Goal: Information Seeking & Learning: Learn about a topic

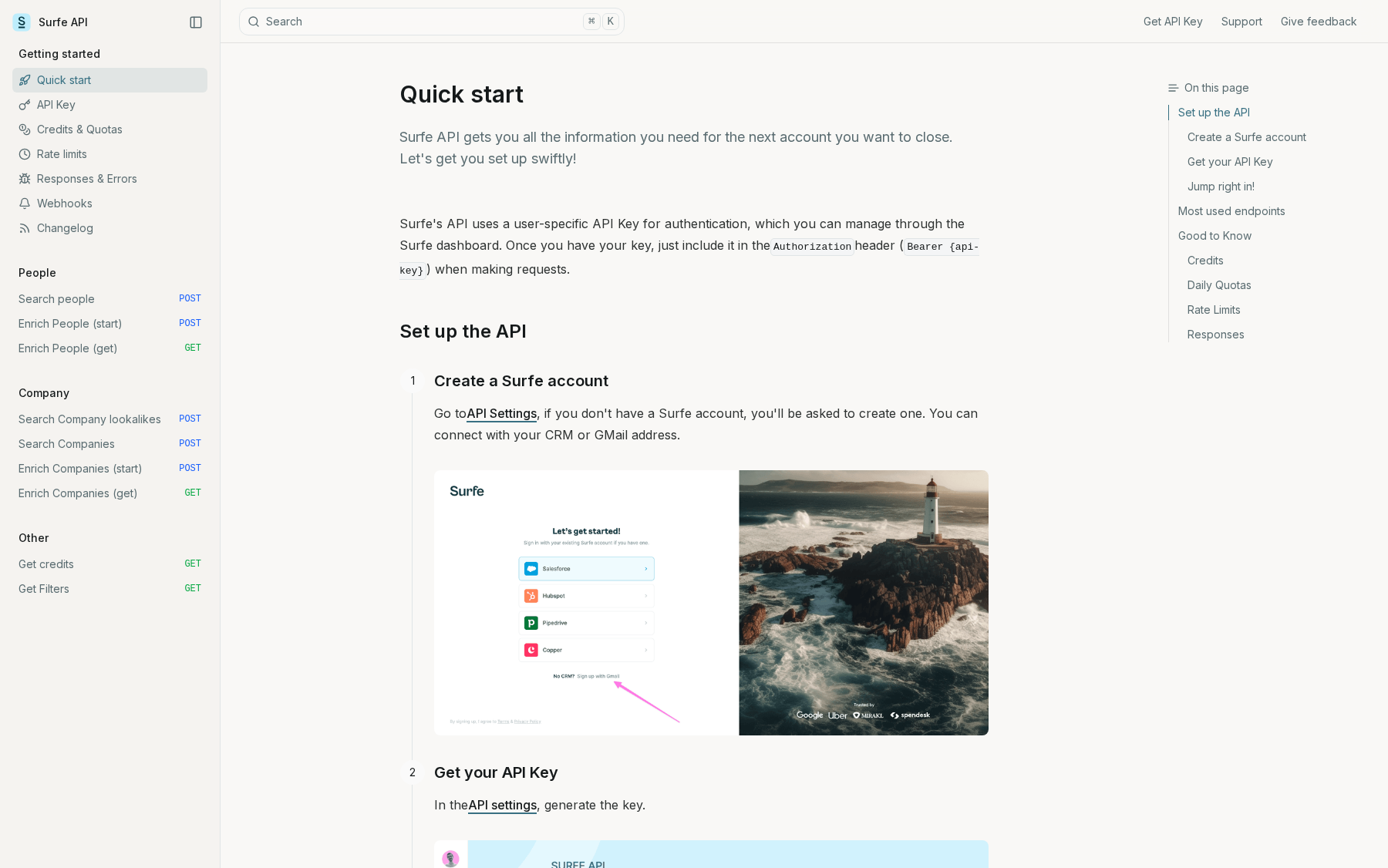
click at [60, 102] on link "API Key" at bounding box center [109, 104] width 195 height 25
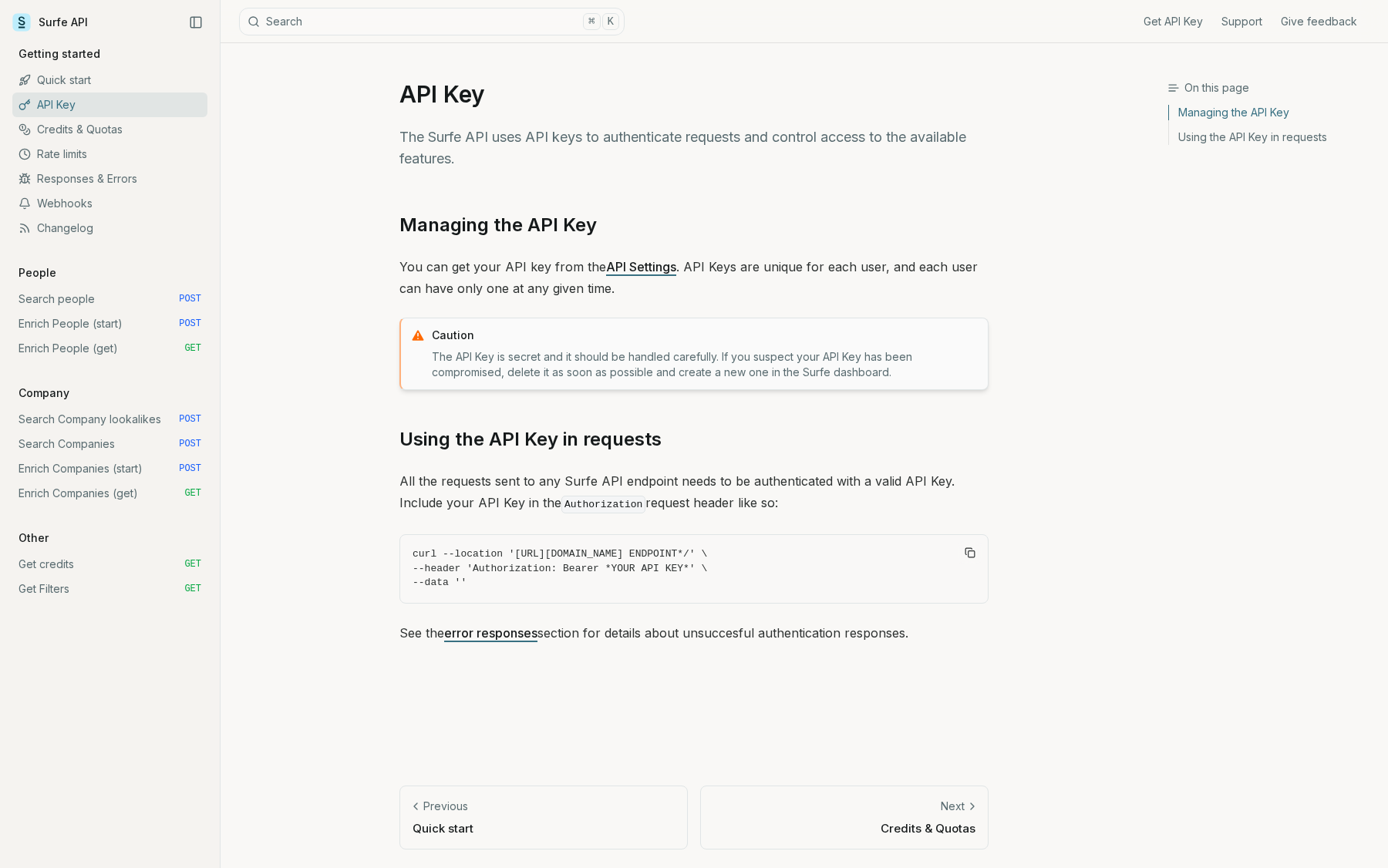
click at [65, 130] on link "Credits & Quotas" at bounding box center [109, 129] width 195 height 25
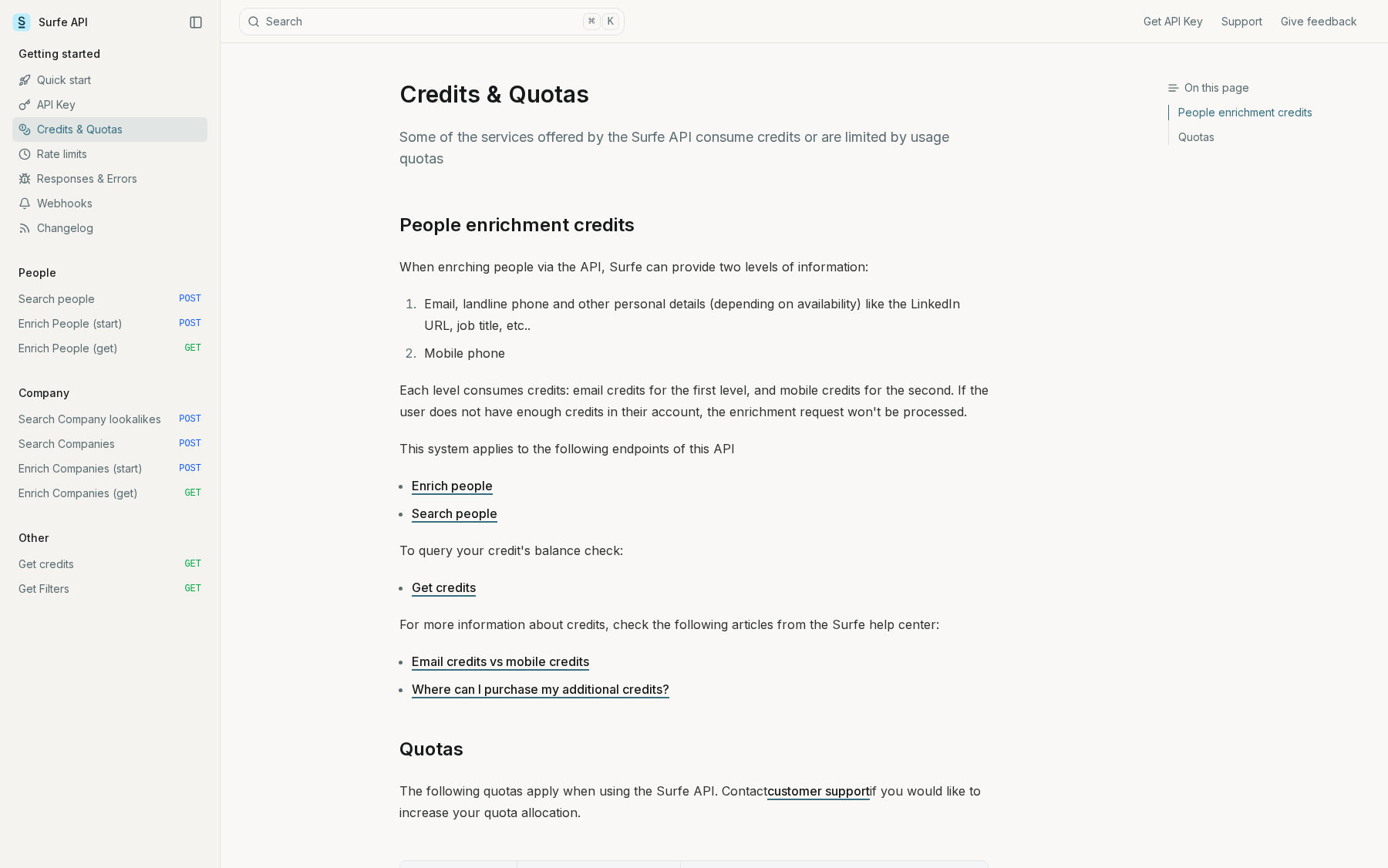
click at [78, 153] on link "Rate limits" at bounding box center [109, 154] width 195 height 25
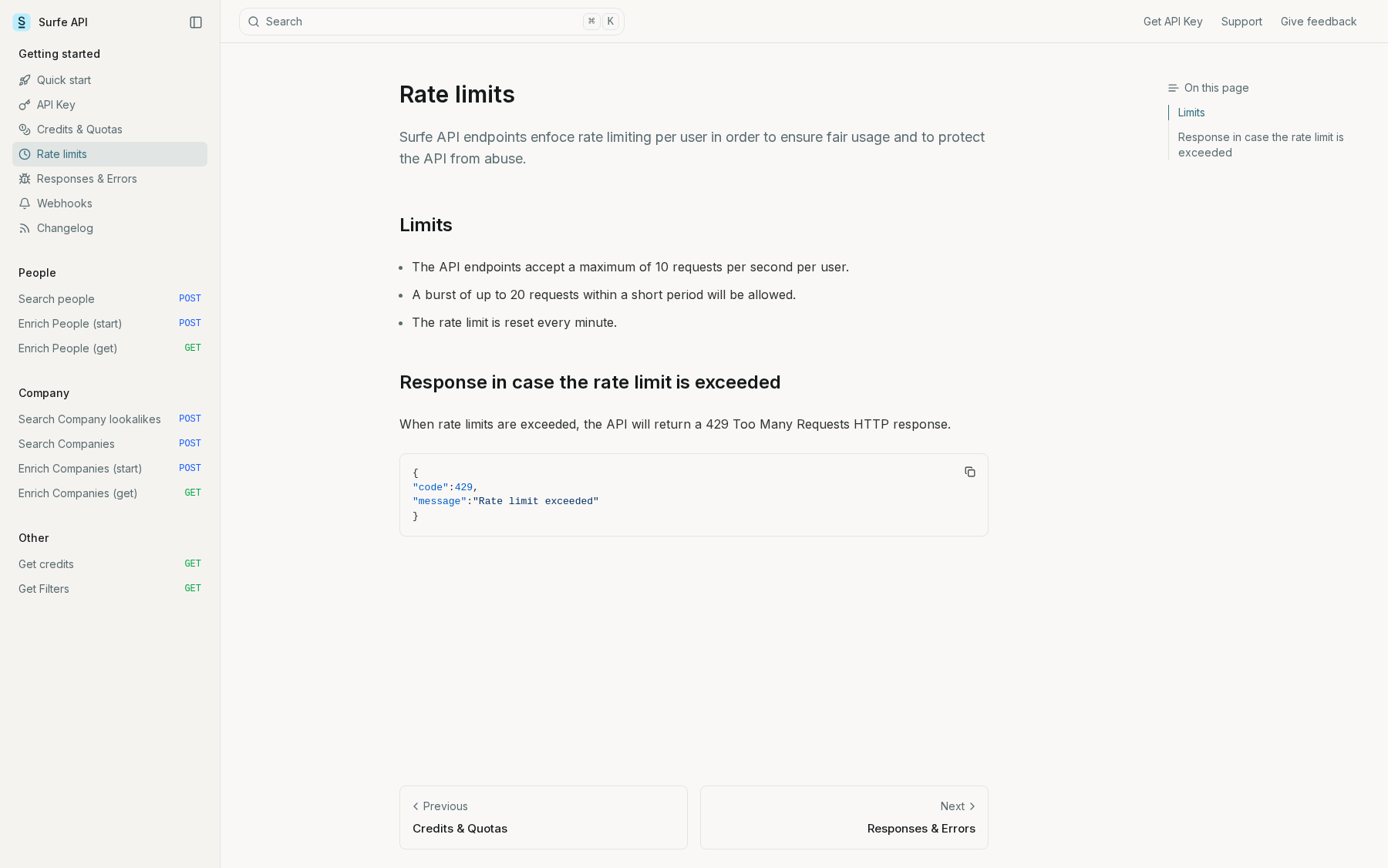
click at [82, 185] on link "Responses & Errors" at bounding box center [109, 179] width 195 height 25
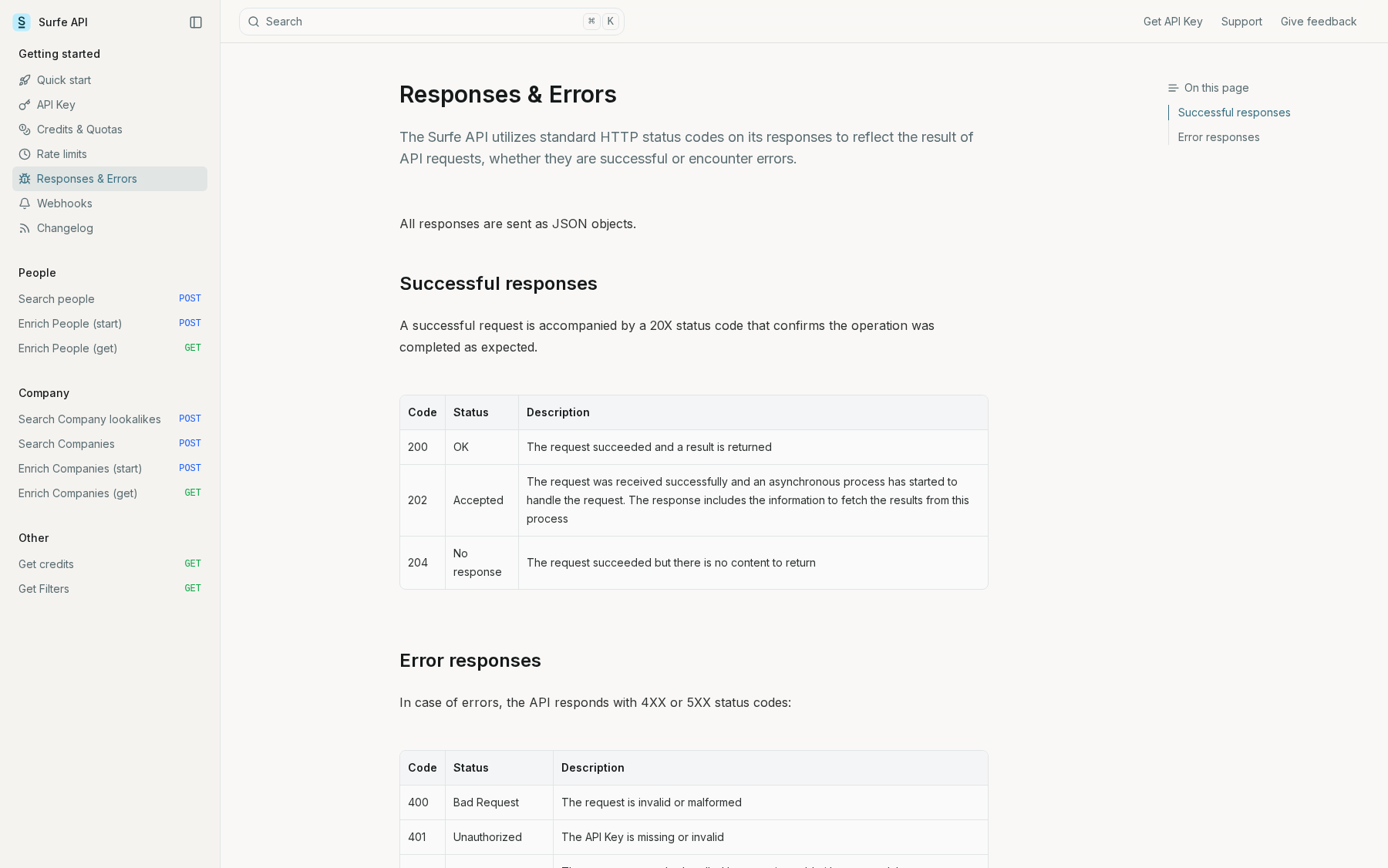
click at [74, 211] on link "Webhooks" at bounding box center [109, 203] width 195 height 25
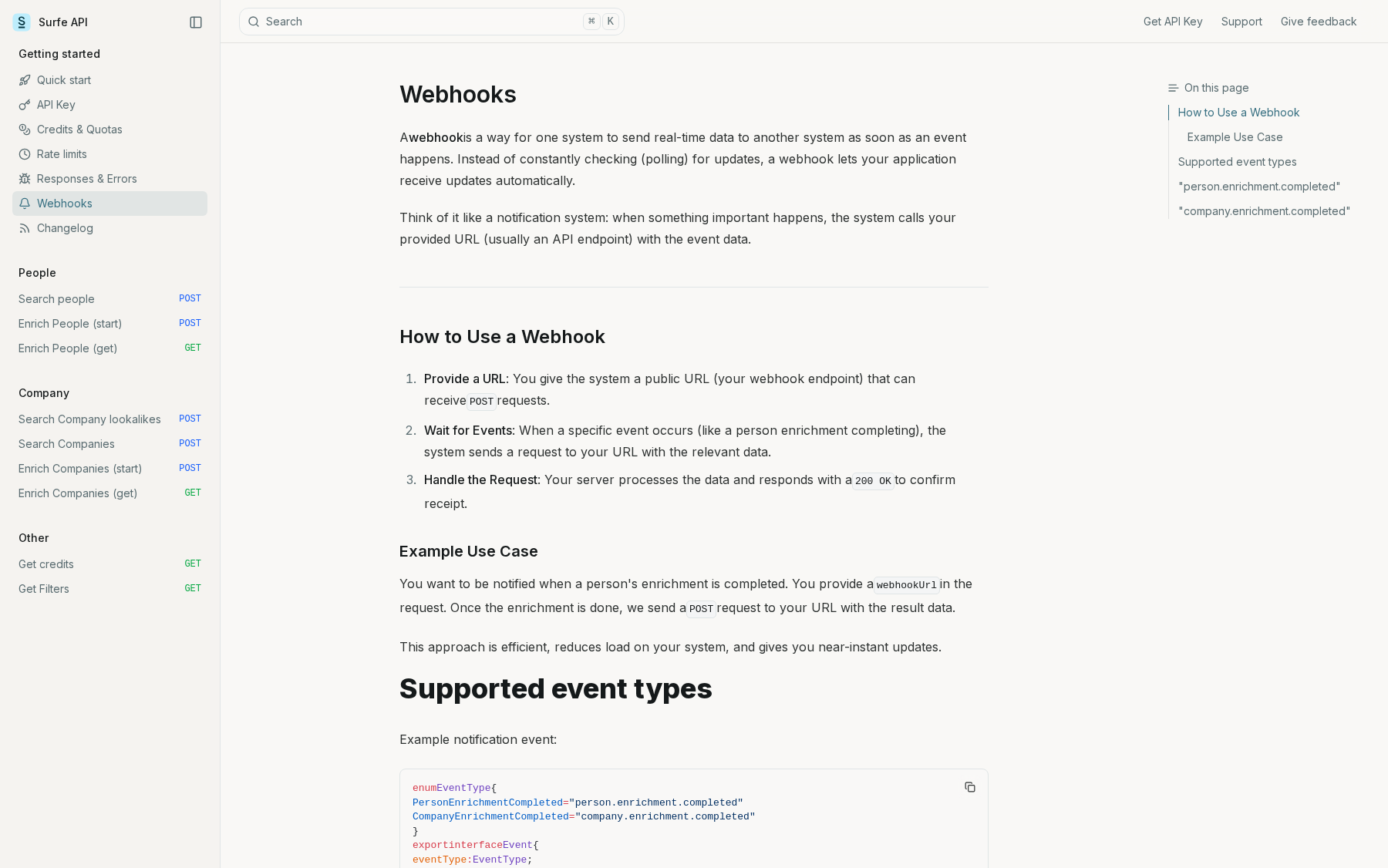
click at [73, 231] on link "Changelog" at bounding box center [109, 228] width 195 height 25
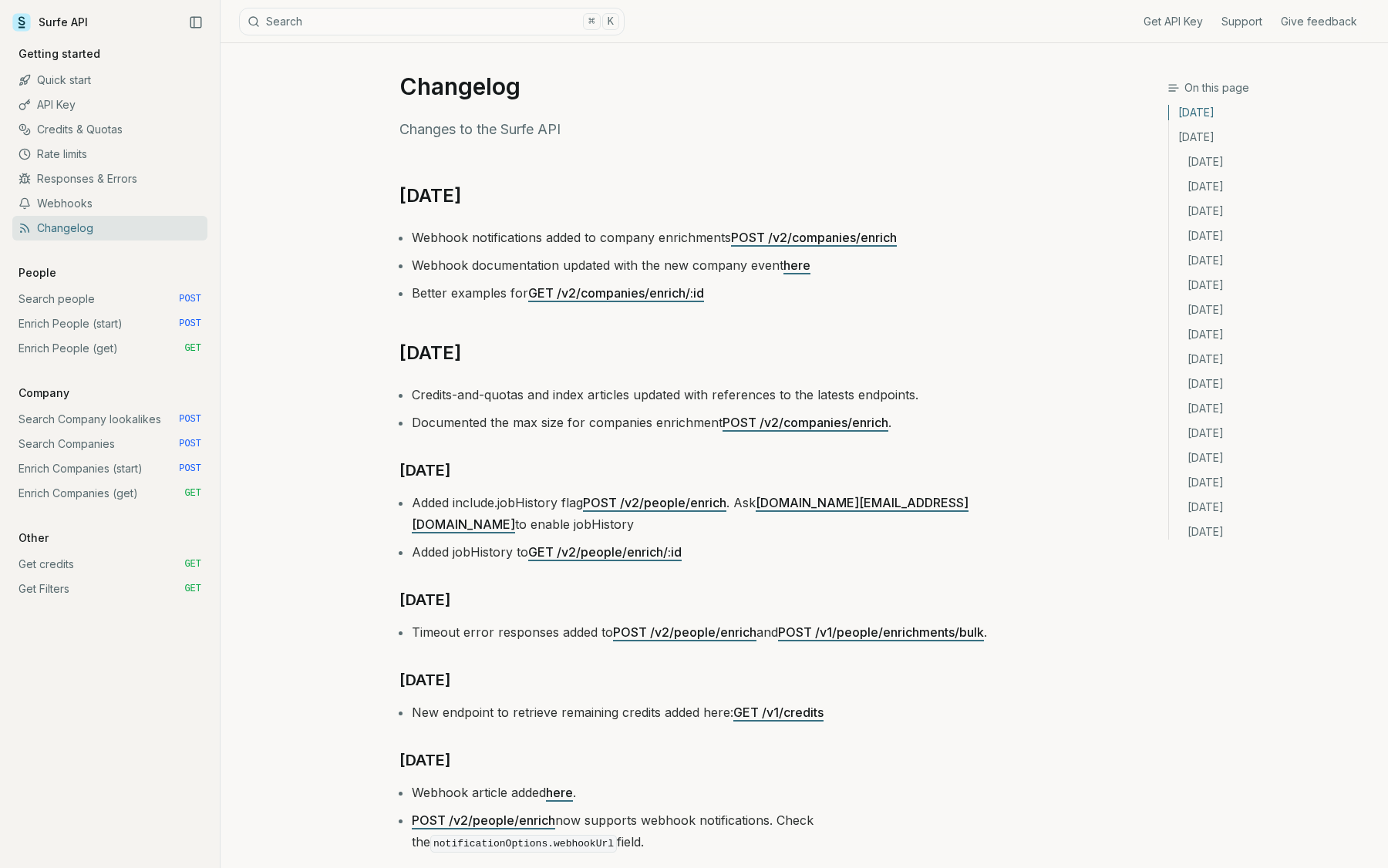
scroll to position [30, 0]
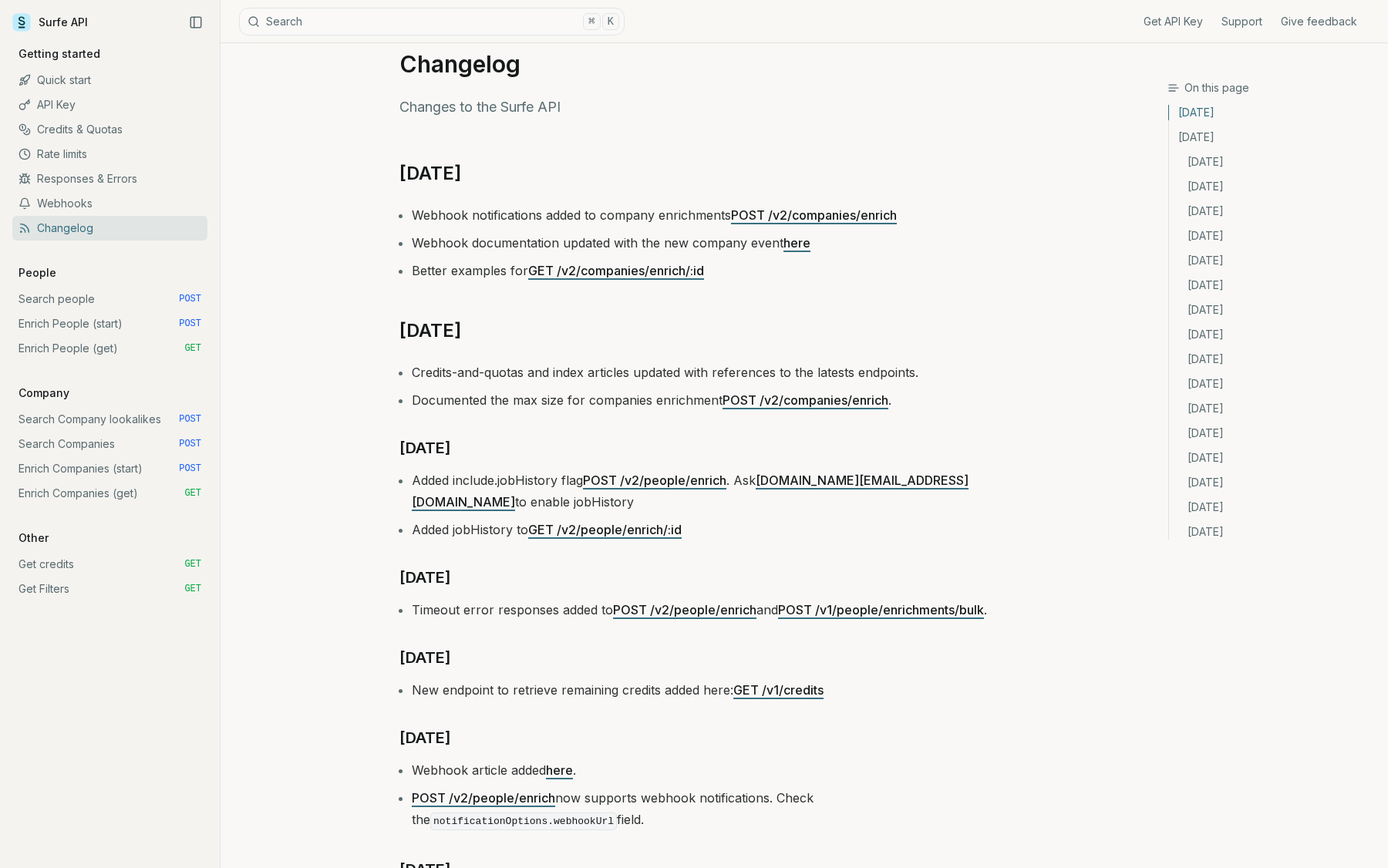
click at [77, 70] on link "Quick start" at bounding box center [109, 80] width 195 height 25
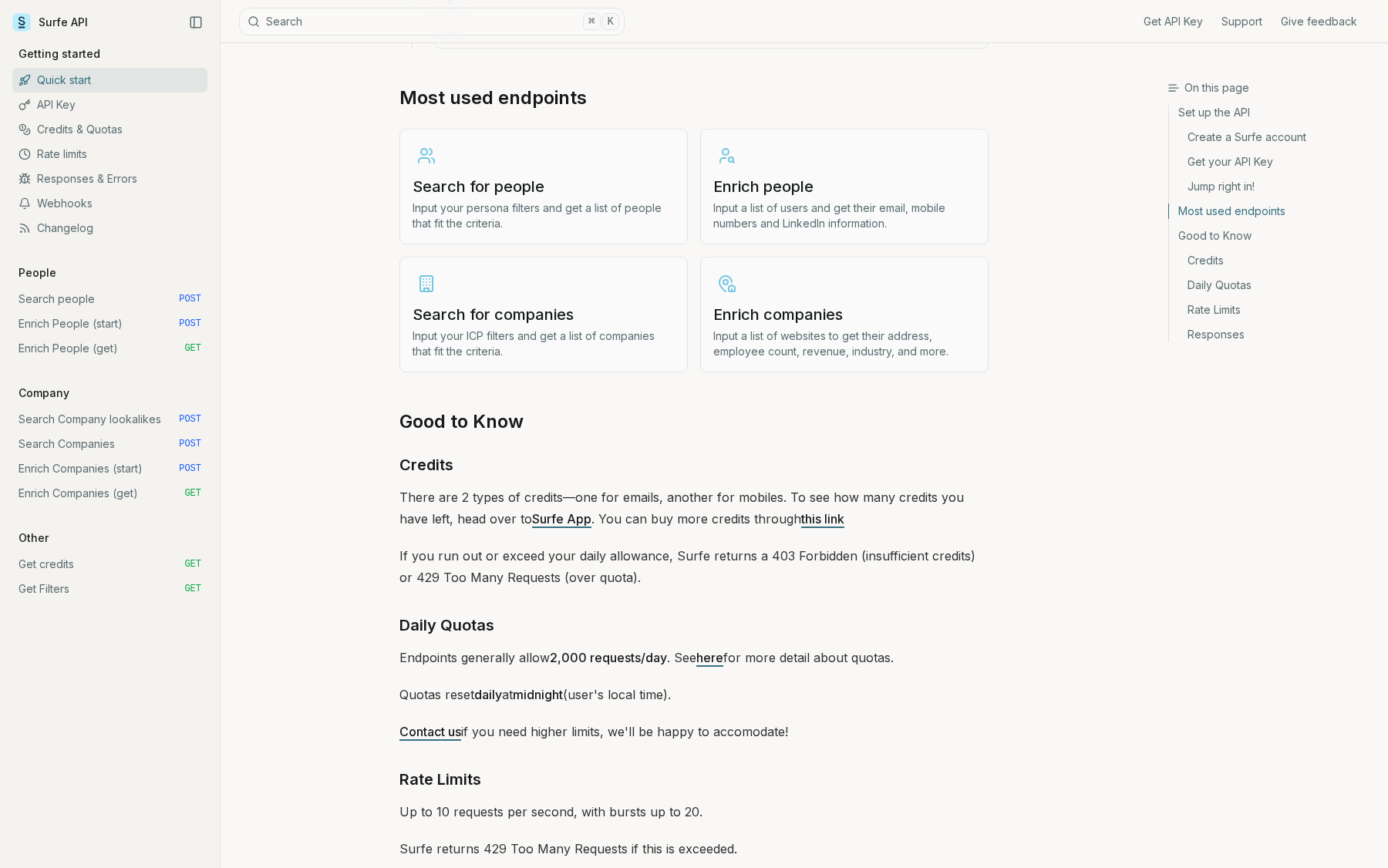
scroll to position [1821, 0]
